Goal: Information Seeking & Learning: Learn about a topic

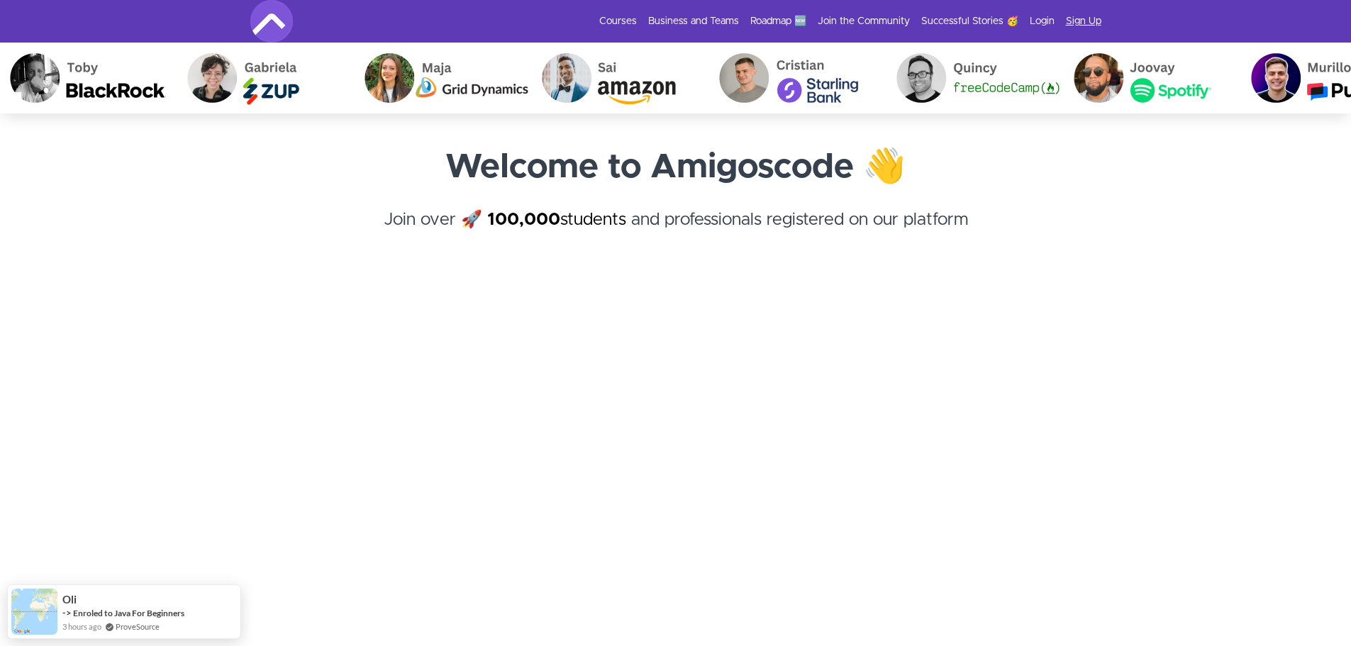
click at [1085, 21] on link "Sign Up" at bounding box center [1083, 21] width 35 height 14
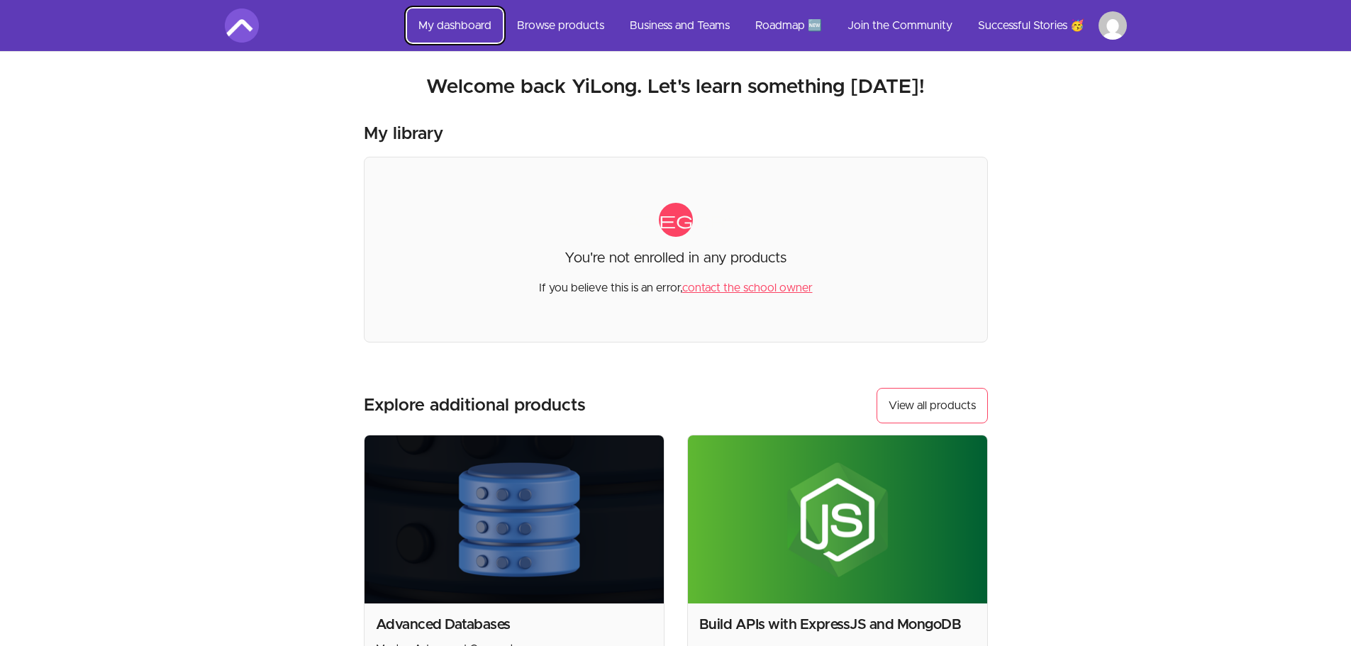
click at [438, 16] on link "My dashboard" at bounding box center [455, 26] width 96 height 34
click at [243, 22] on img at bounding box center [242, 26] width 34 height 34
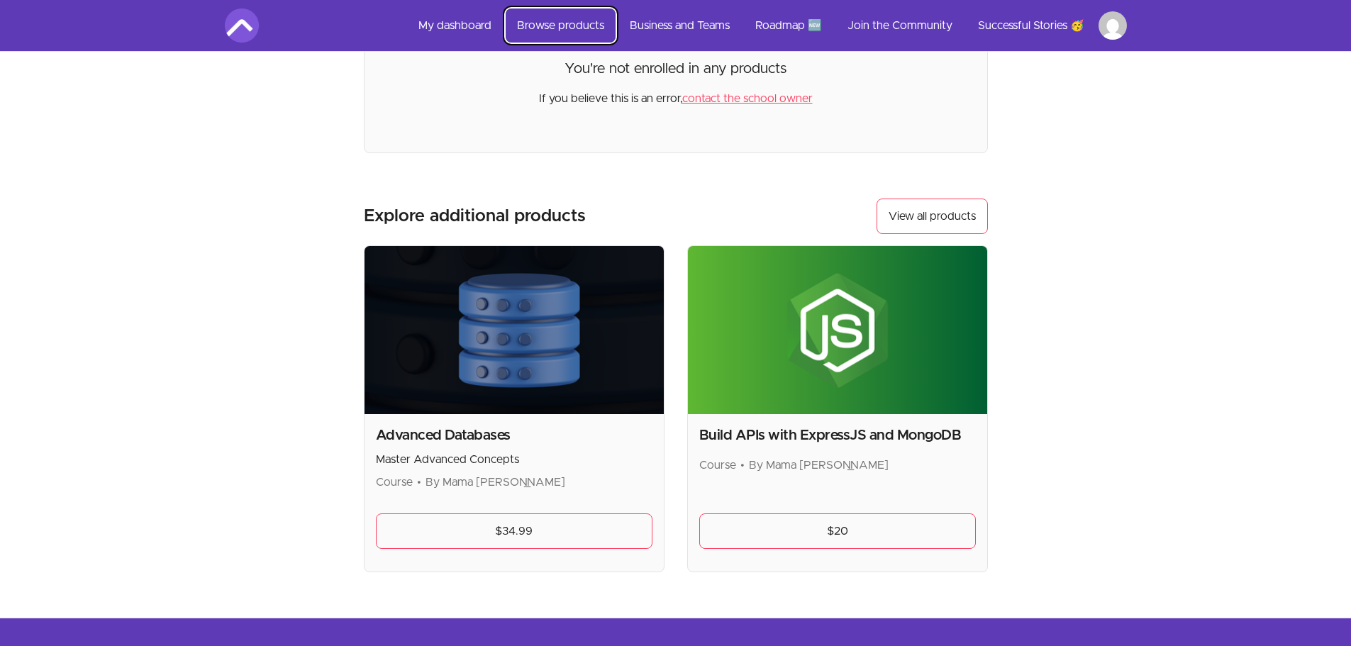
click at [575, 28] on link "Browse products" at bounding box center [561, 26] width 110 height 34
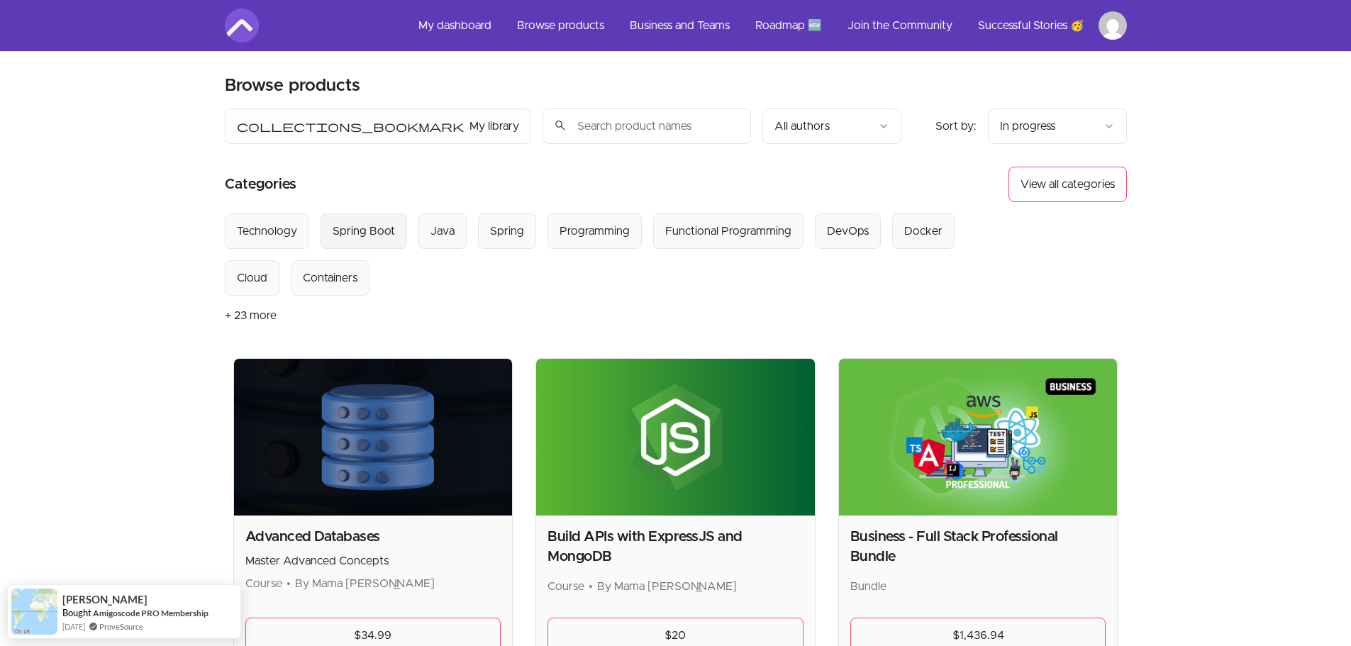
click at [360, 223] on div "Spring Boot" at bounding box center [364, 231] width 62 height 17
